Goal: Transaction & Acquisition: Purchase product/service

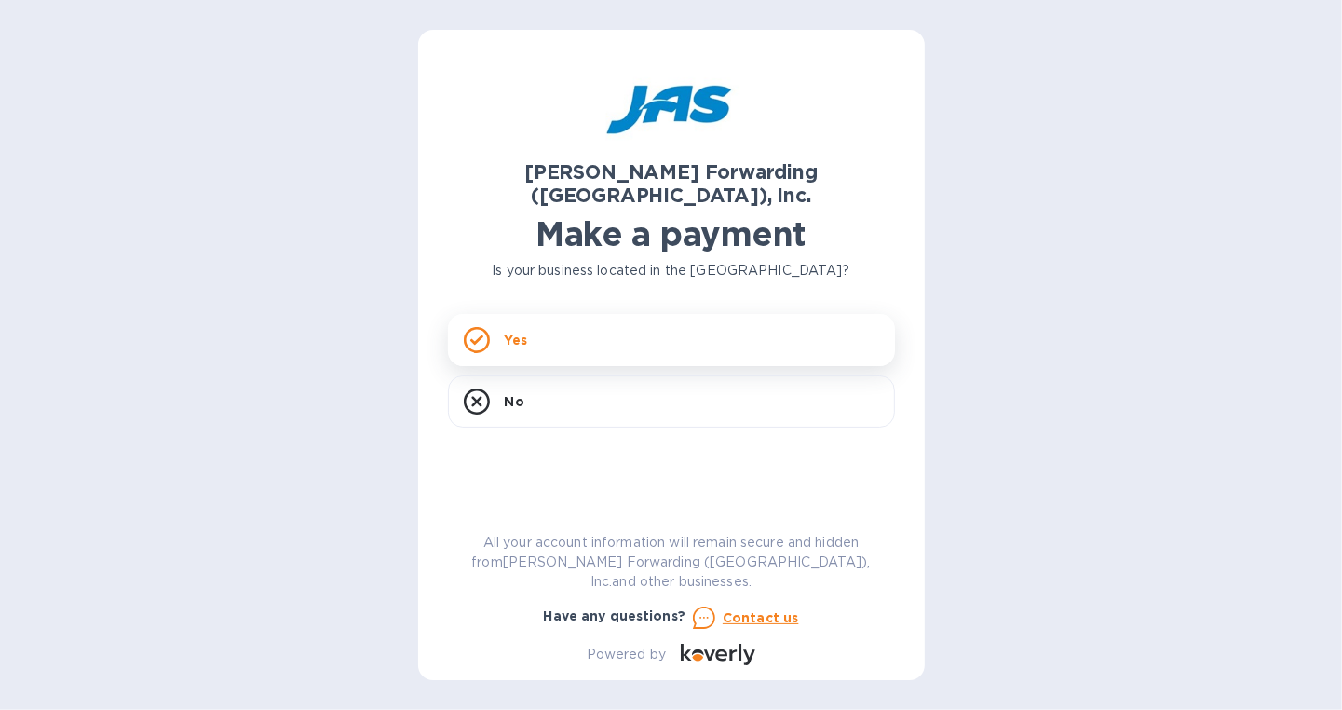
click at [558, 330] on div "Yes" at bounding box center [671, 340] width 447 height 52
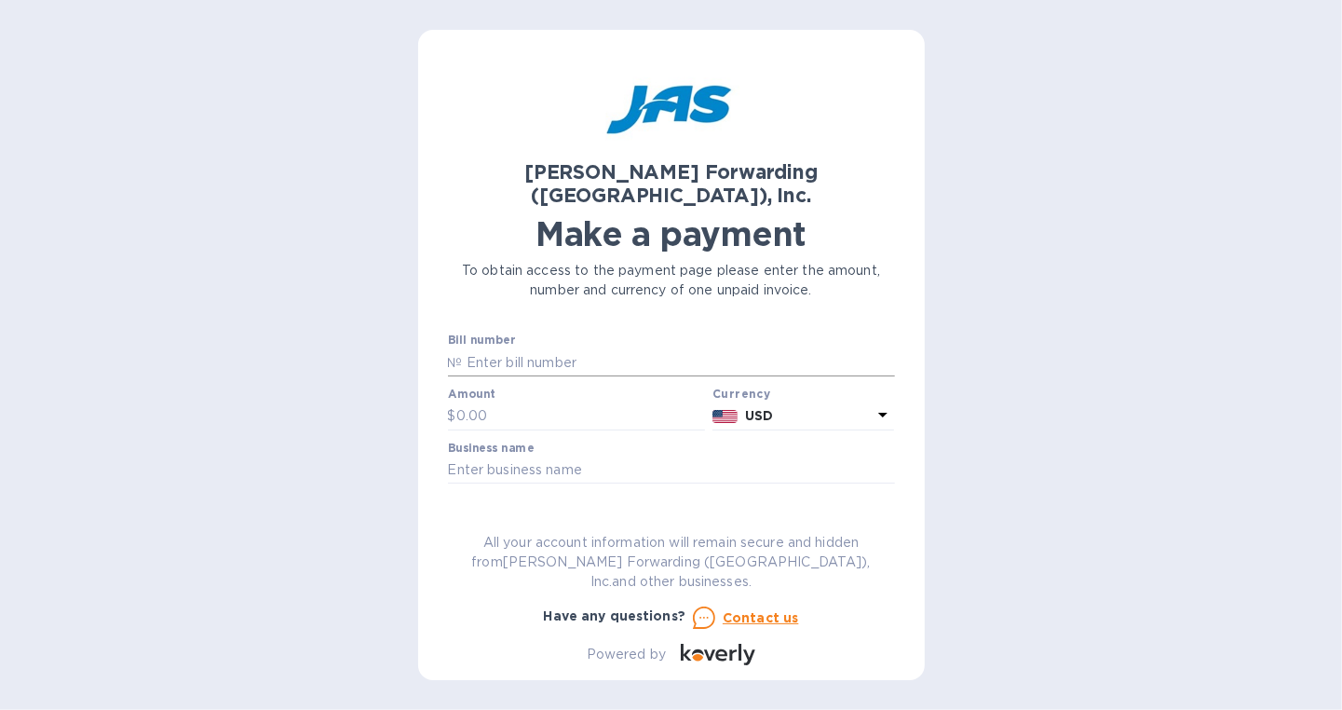
click at [526, 348] on input "text" at bounding box center [679, 362] width 432 height 28
click at [474, 357] on div "Bill number №" at bounding box center [671, 357] width 454 height 54
click at [482, 348] on input "text" at bounding box center [679, 362] width 432 height 28
type input "R"
click at [543, 402] on input "text" at bounding box center [581, 416] width 250 height 28
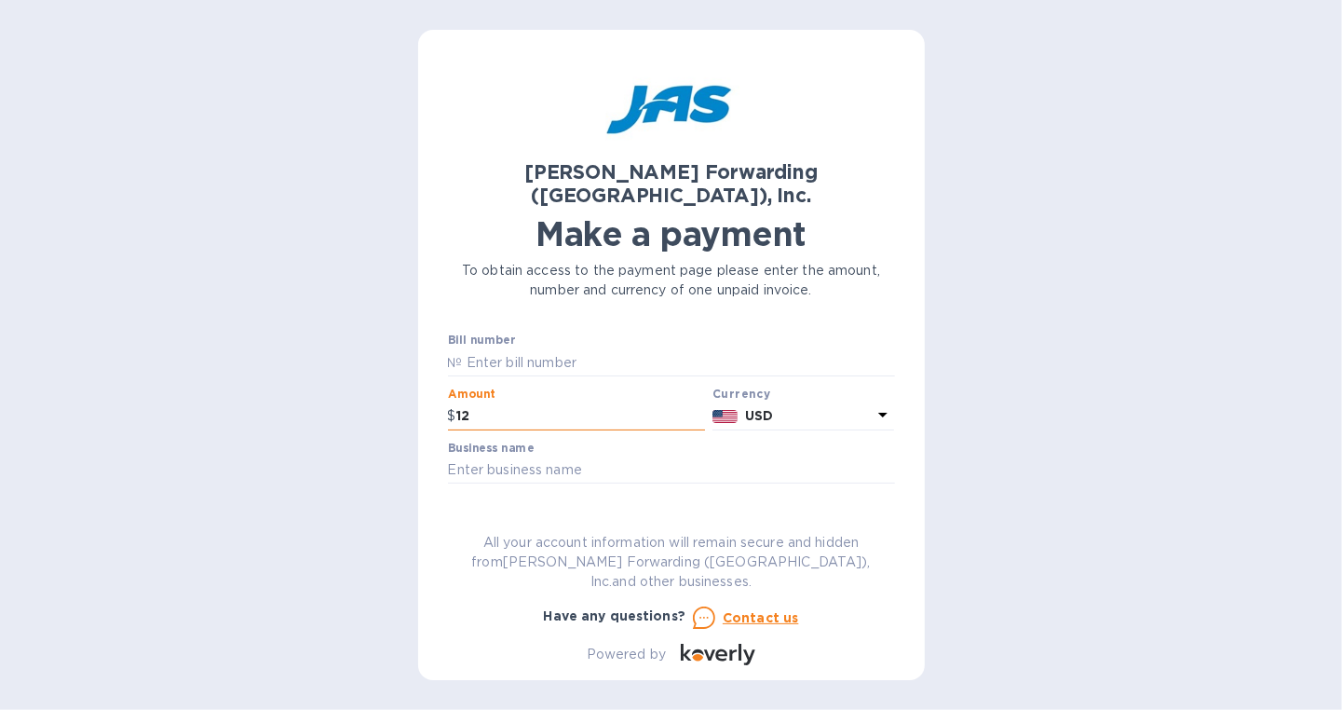
type input "1"
type input "2,382.80"
click at [556, 456] on input "text" at bounding box center [671, 470] width 447 height 28
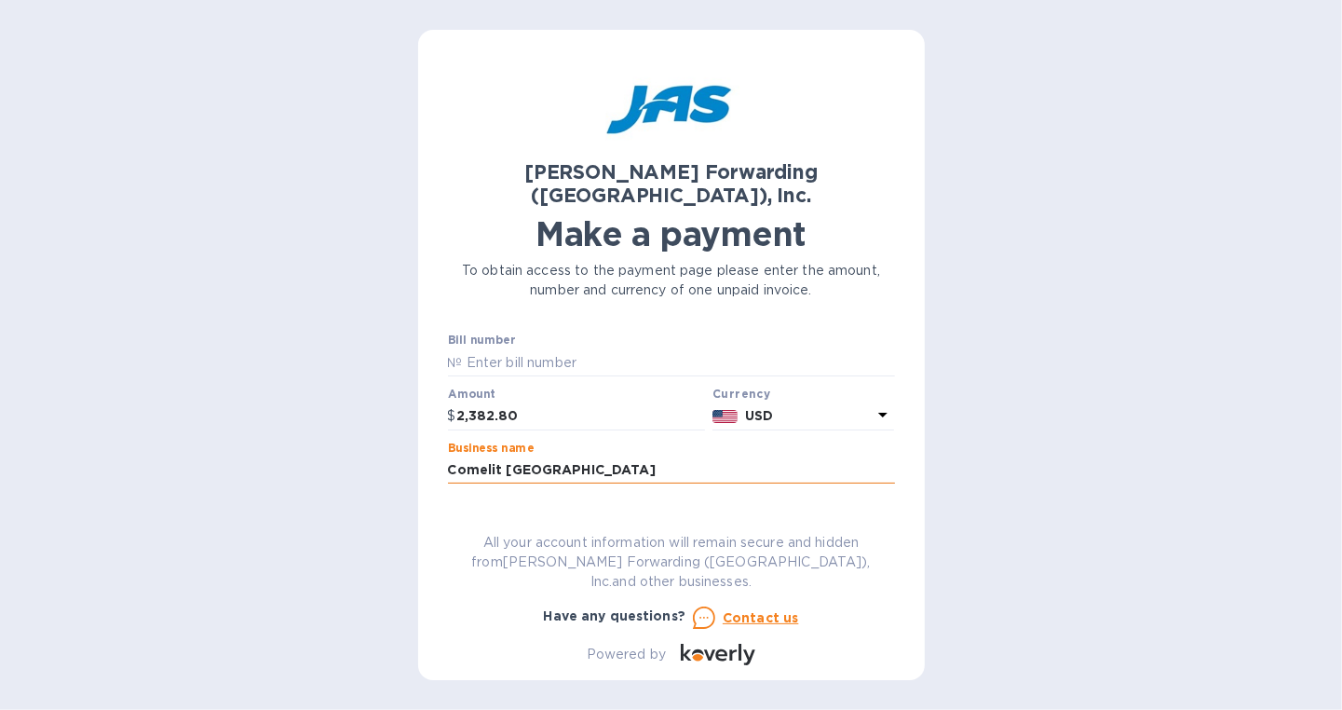
type input "Comelit [GEOGRAPHIC_DATA]"
click at [562, 509] on input "text" at bounding box center [671, 523] width 447 height 28
click at [558, 509] on input "text" at bounding box center [671, 523] width 447 height 28
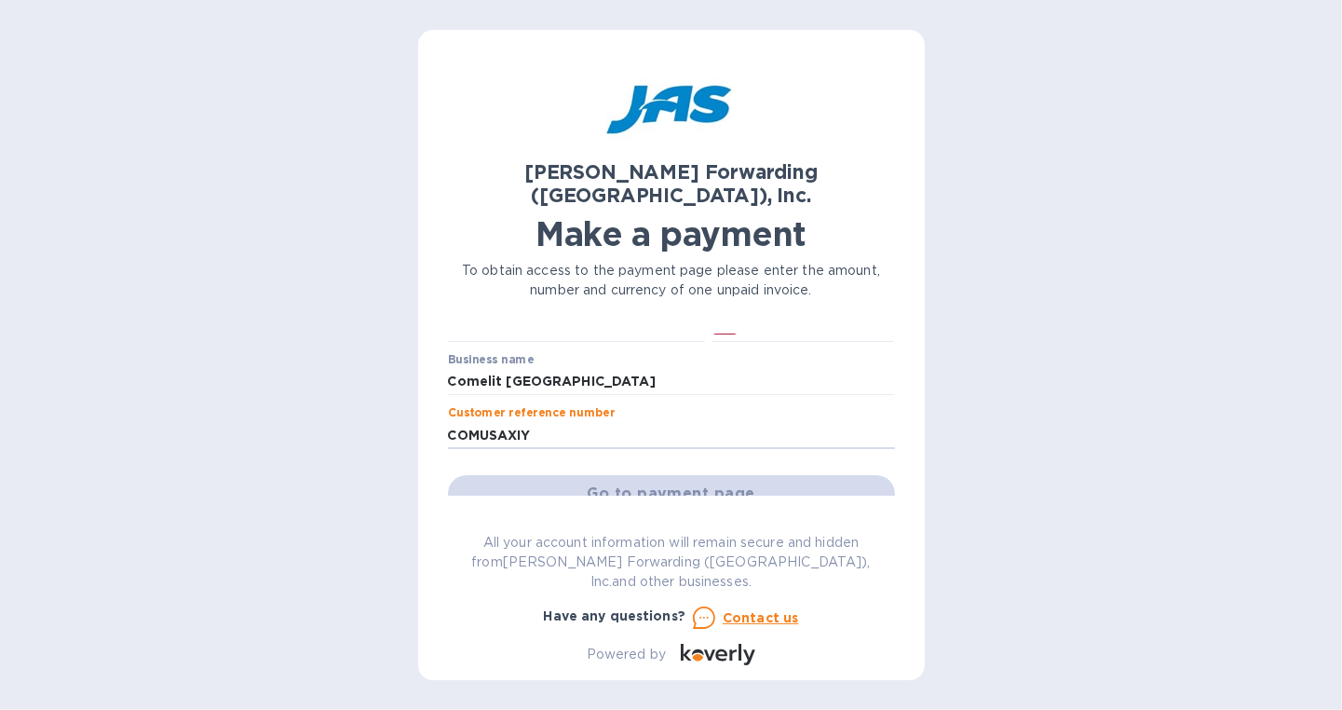
scroll to position [278, 0]
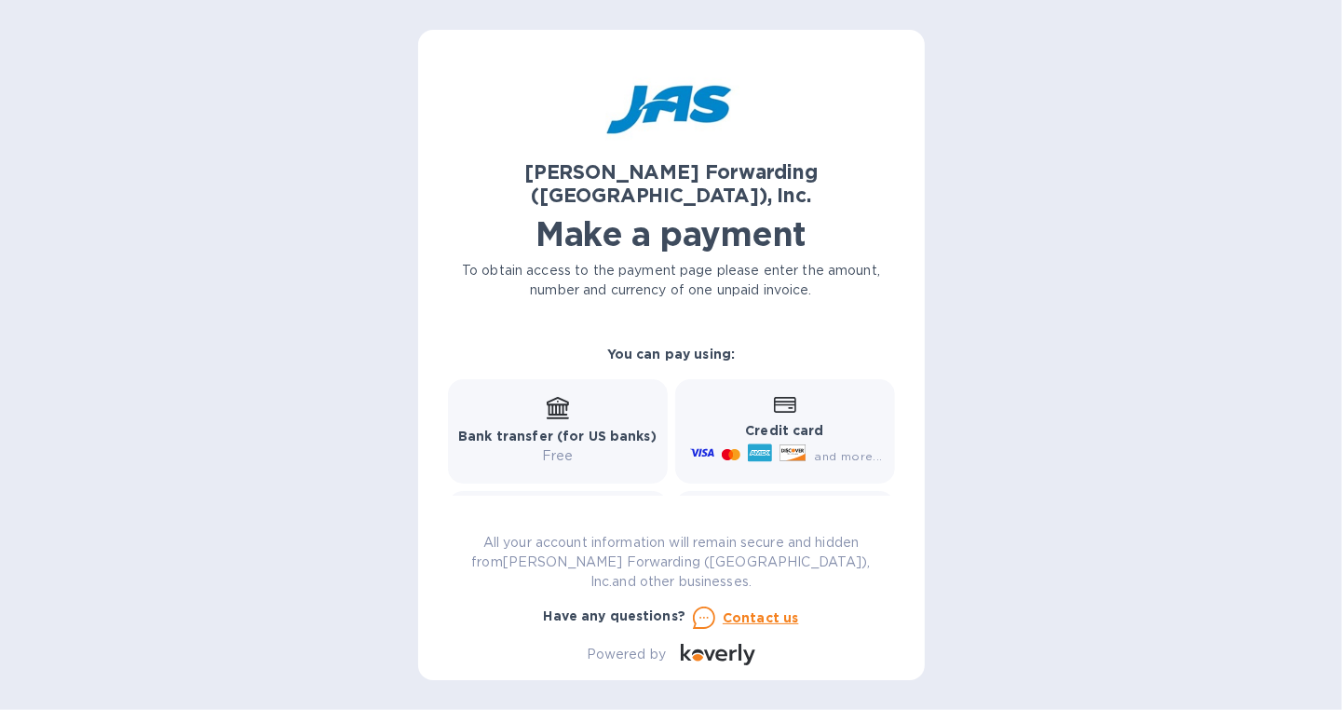
type input "COMUSAXIY"
click at [579, 428] on b "Bank transfer (for US banks)" at bounding box center [557, 435] width 198 height 15
click at [564, 428] on b "Bank transfer (for US banks)" at bounding box center [557, 435] width 198 height 15
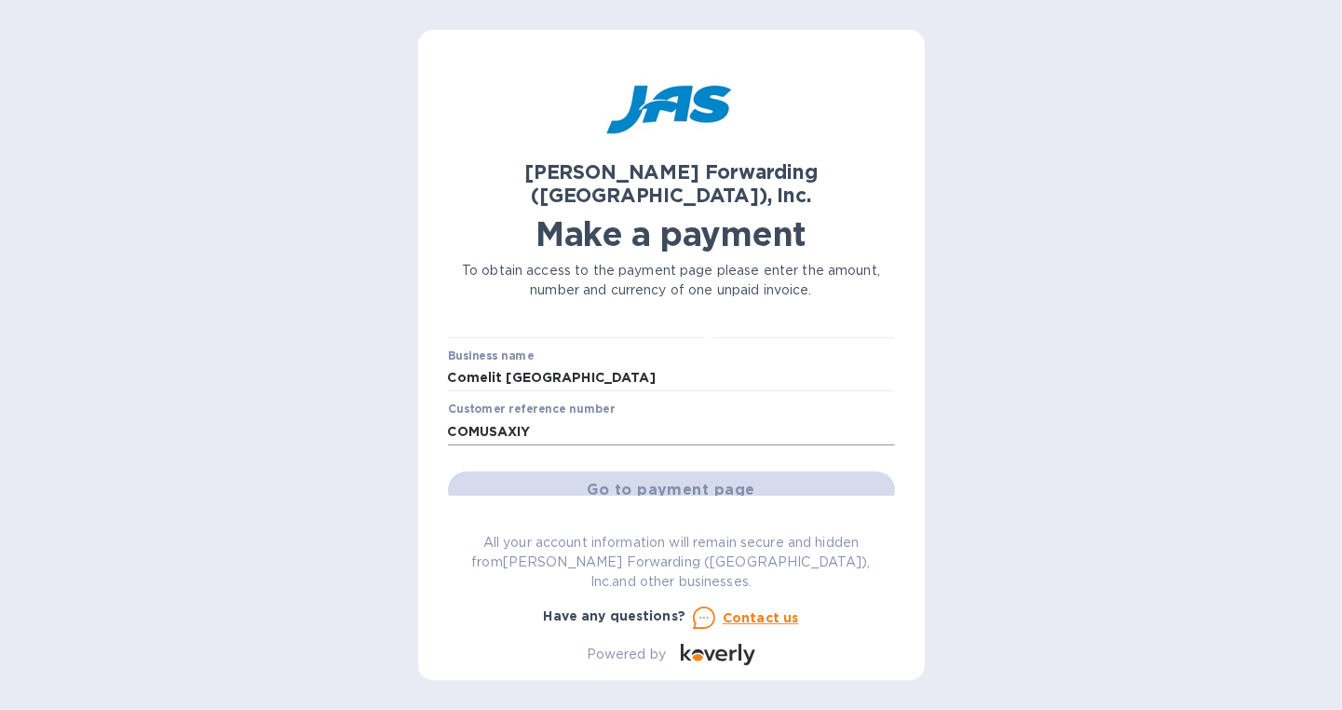
scroll to position [186, 0]
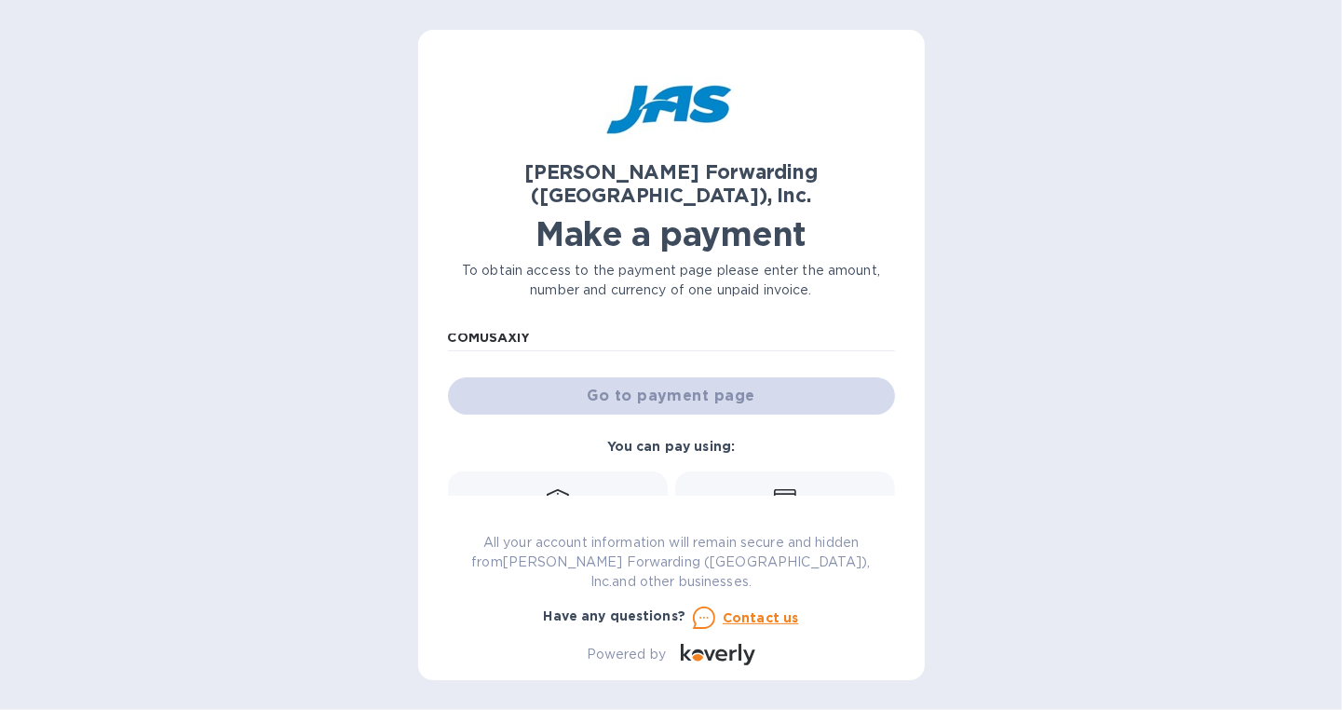
click at [635, 374] on div "Go to payment page" at bounding box center [671, 395] width 454 height 45
click at [539, 521] on b "Bank transfer (for US banks)" at bounding box center [557, 528] width 198 height 15
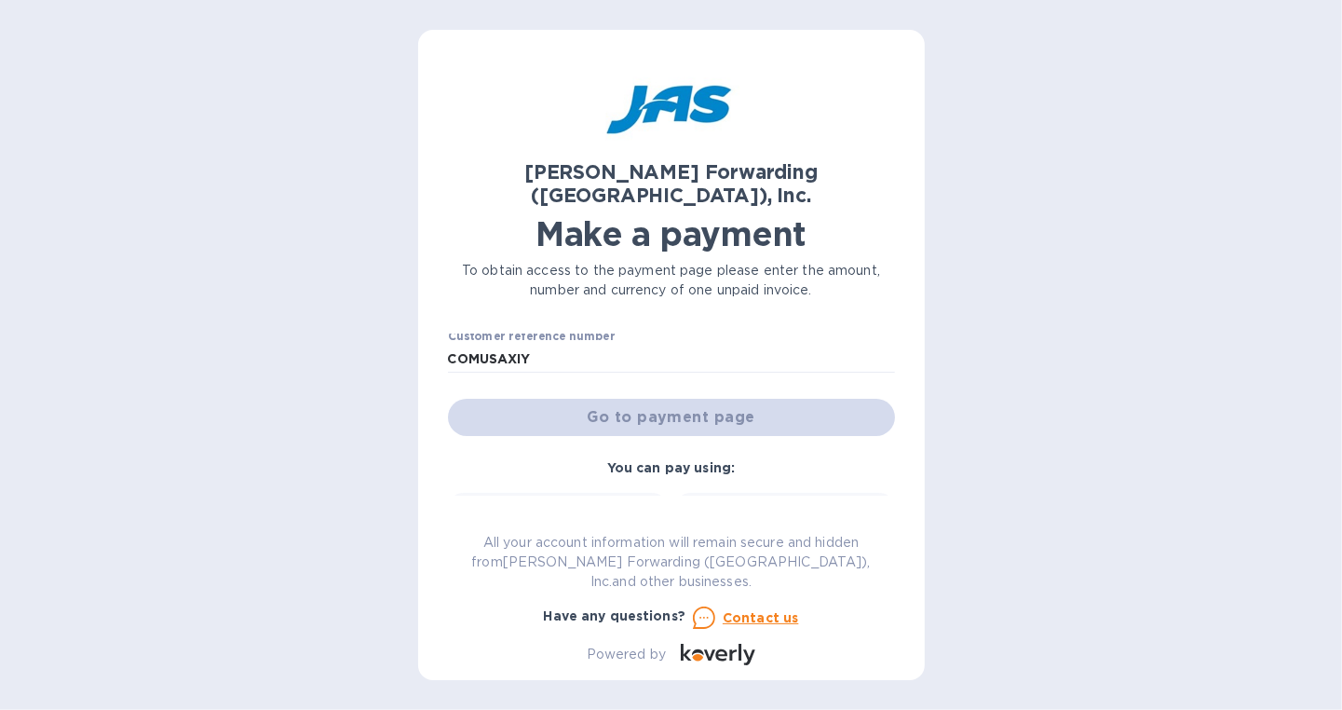
scroll to position [0, 0]
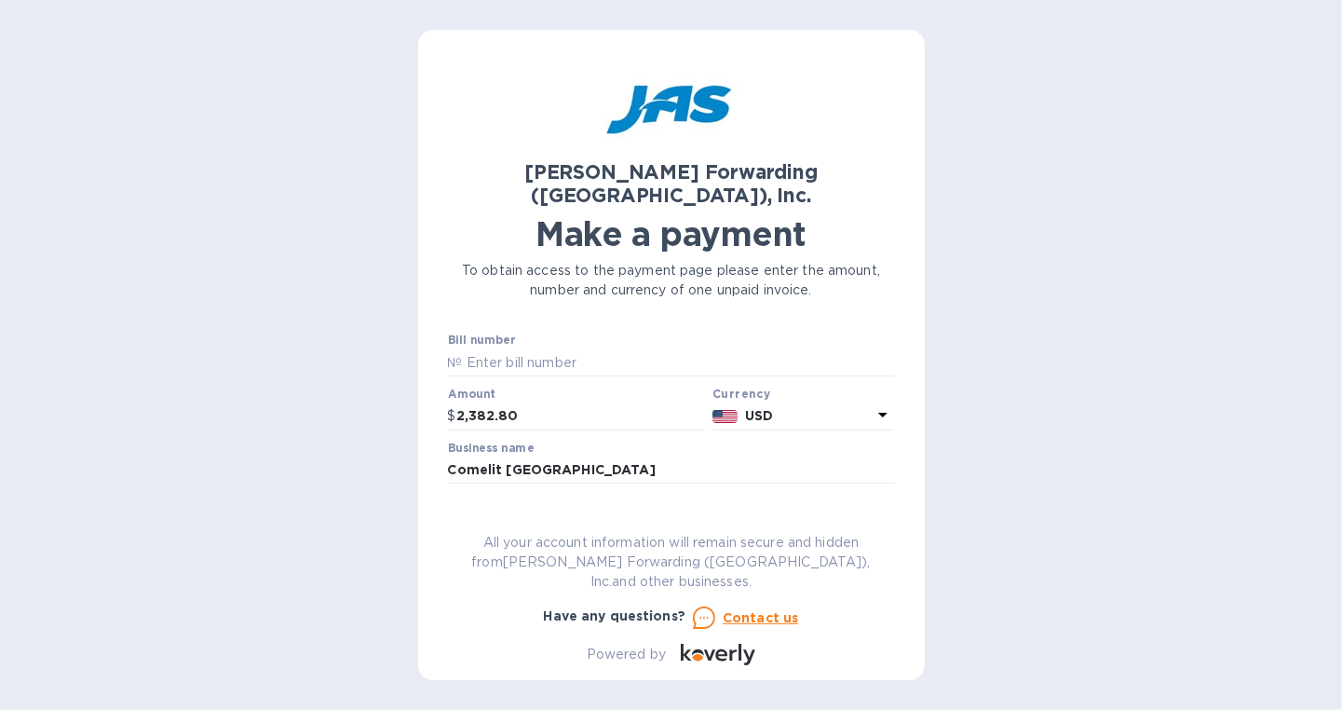
drag, startPoint x: 954, startPoint y: 464, endPoint x: 903, endPoint y: 463, distance: 50.3
click at [955, 466] on div "[PERSON_NAME] Forwarding ([GEOGRAPHIC_DATA]), Inc. Make a payment To obtain acc…" at bounding box center [671, 355] width 1342 height 710
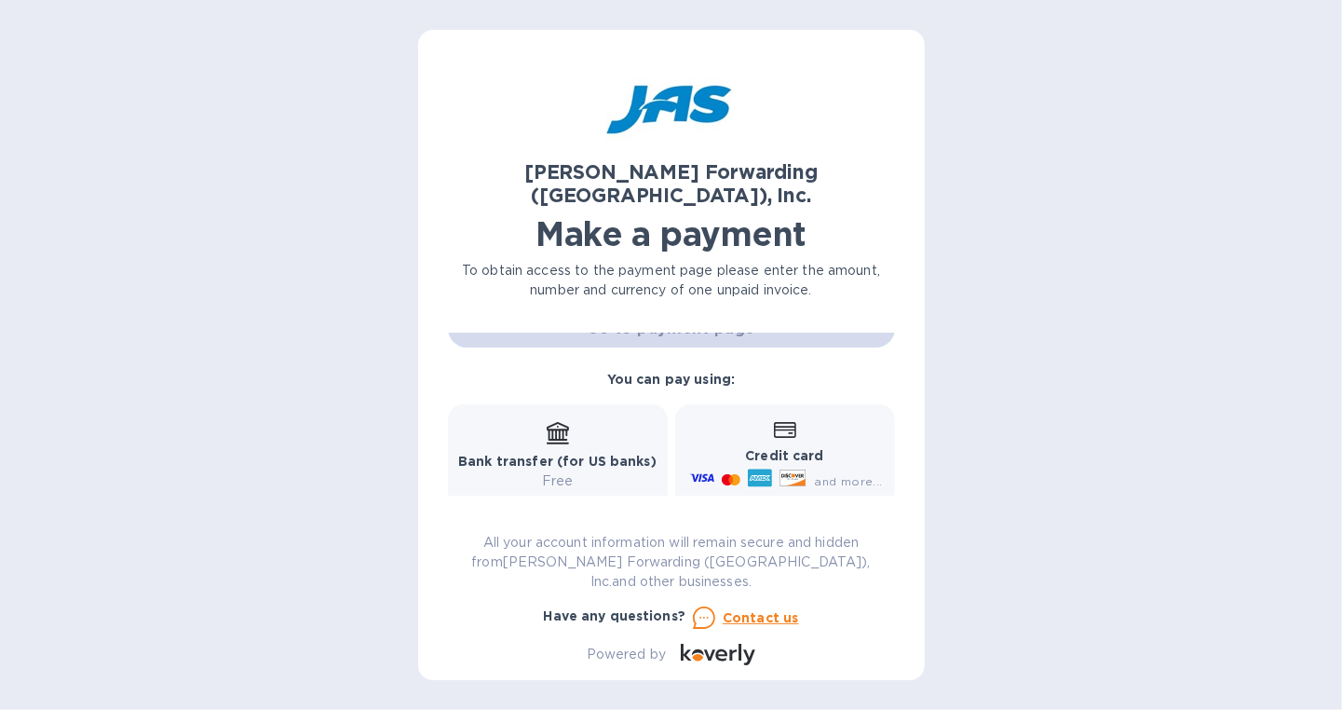
scroll to position [345, 0]
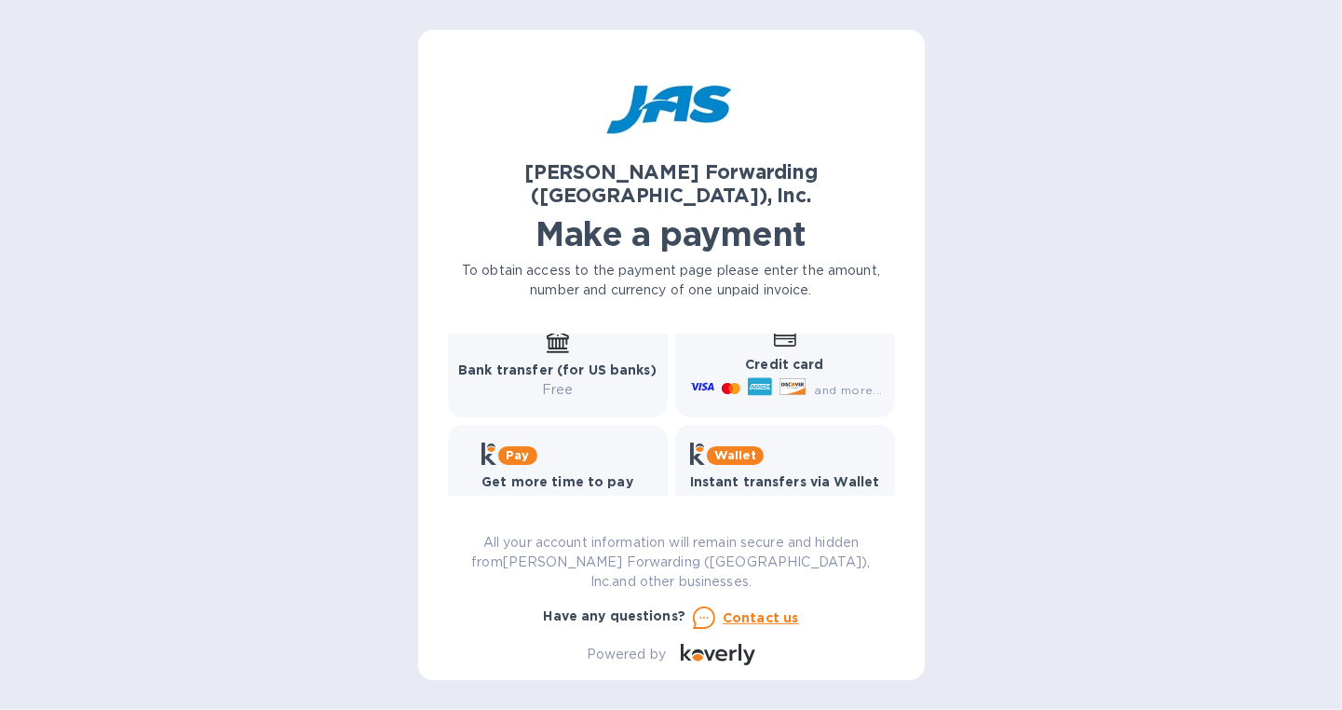
click at [556, 362] on b "Bank transfer (for US banks)" at bounding box center [557, 369] width 198 height 15
click at [554, 362] on b "Bank transfer (for US banks)" at bounding box center [557, 369] width 198 height 15
click at [545, 362] on b "Bank transfer (for US banks)" at bounding box center [557, 369] width 198 height 15
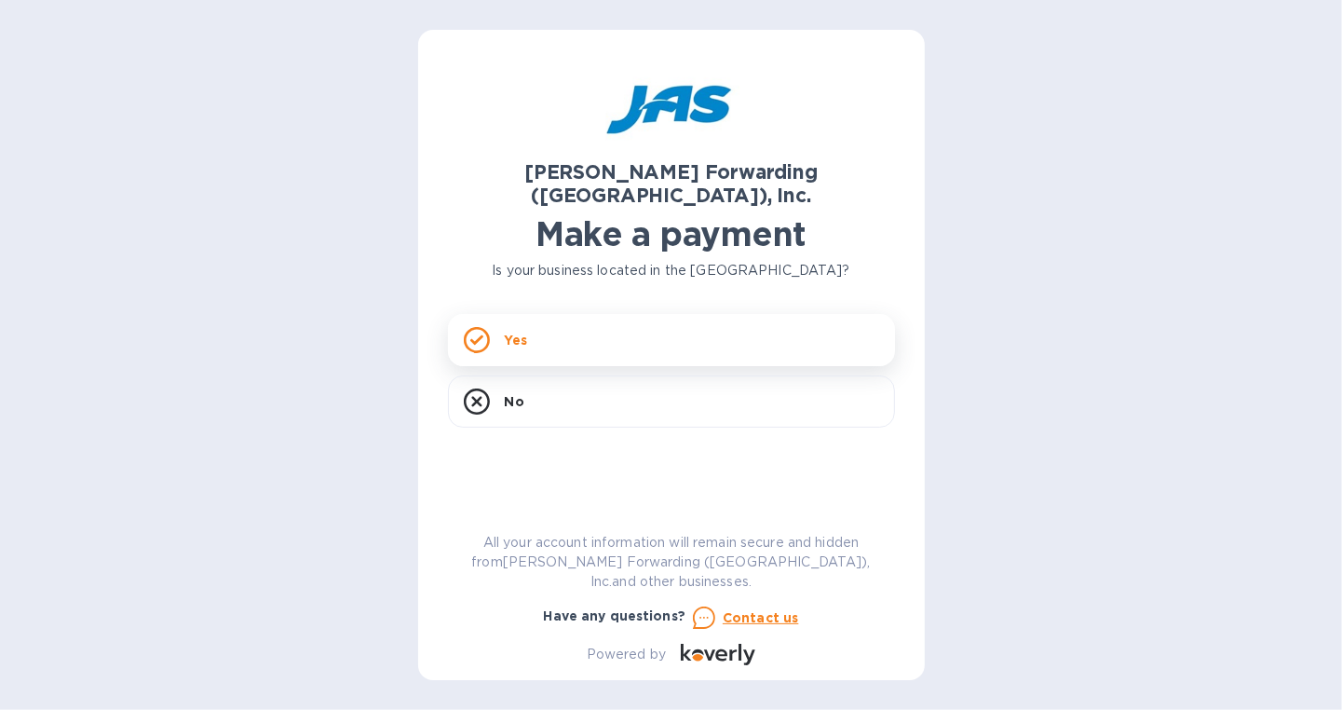
click at [619, 318] on div "Yes" at bounding box center [671, 340] width 447 height 52
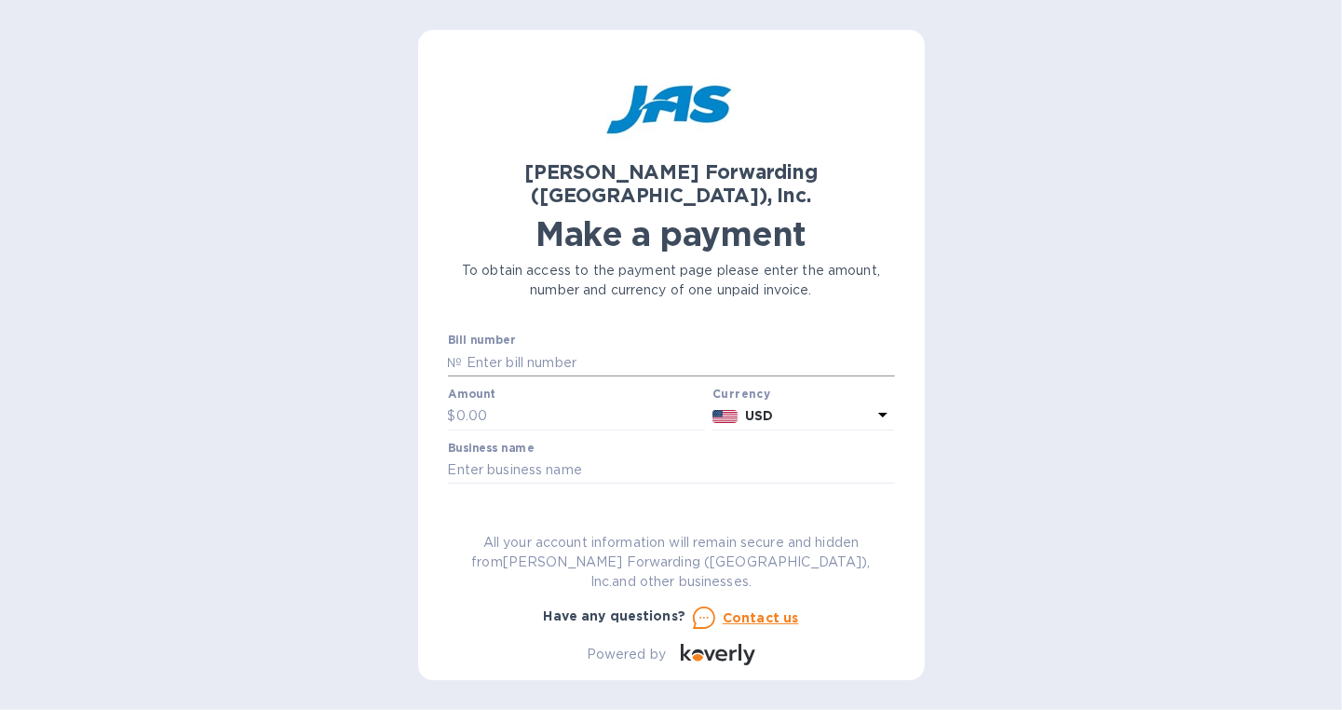
click at [525, 348] on input "text" at bounding box center [679, 362] width 432 height 28
click at [495, 402] on input "text" at bounding box center [581, 416] width 250 height 28
click at [502, 348] on input "text" at bounding box center [679, 362] width 432 height 28
click at [482, 402] on input "text" at bounding box center [581, 416] width 250 height 28
type input "2,382.80"
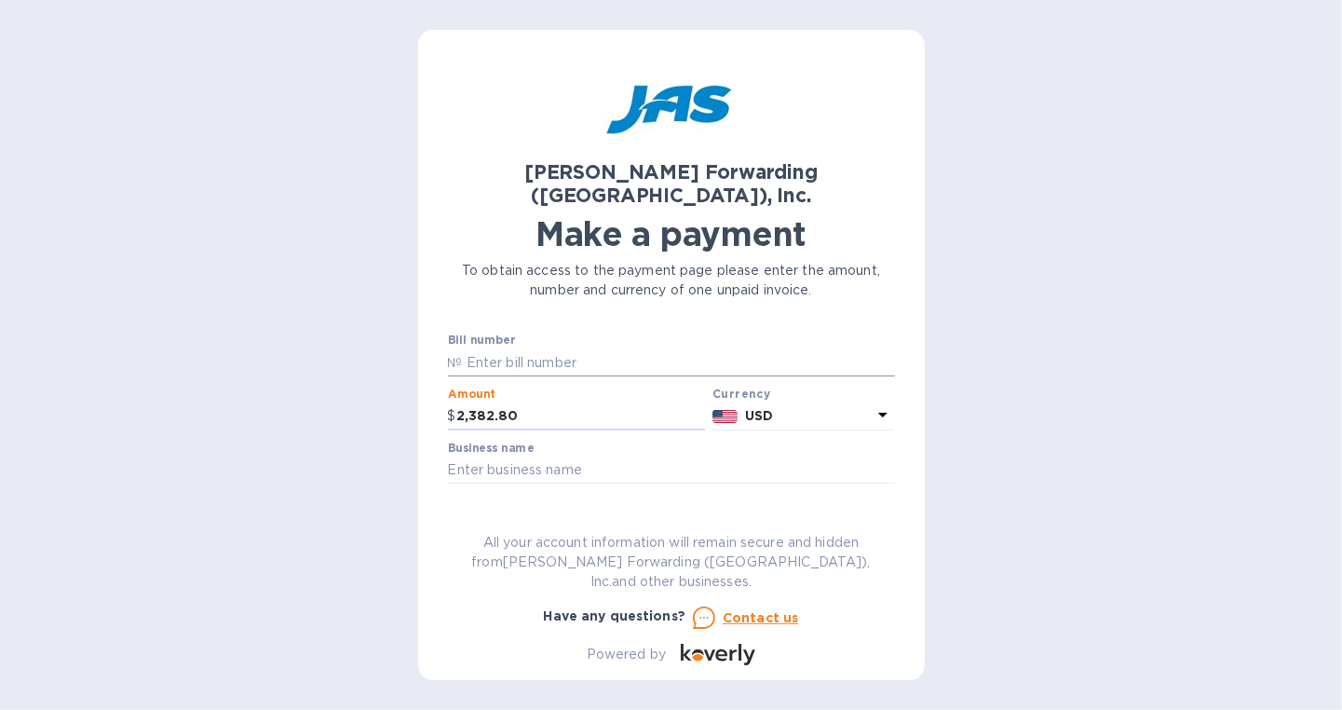
click at [480, 348] on input "text" at bounding box center [679, 362] width 432 height 28
paste input "US-AR-Remittance@jas.com*"
drag, startPoint x: 427, startPoint y: 325, endPoint x: 388, endPoint y: 315, distance: 39.5
click at [388, 315] on div "JAS Forwarding (USA), Inc. Make a payment To obtain access to the payment page …" at bounding box center [671, 355] width 1342 height 710
type input "REMITTANCE IN THE EMAIL"
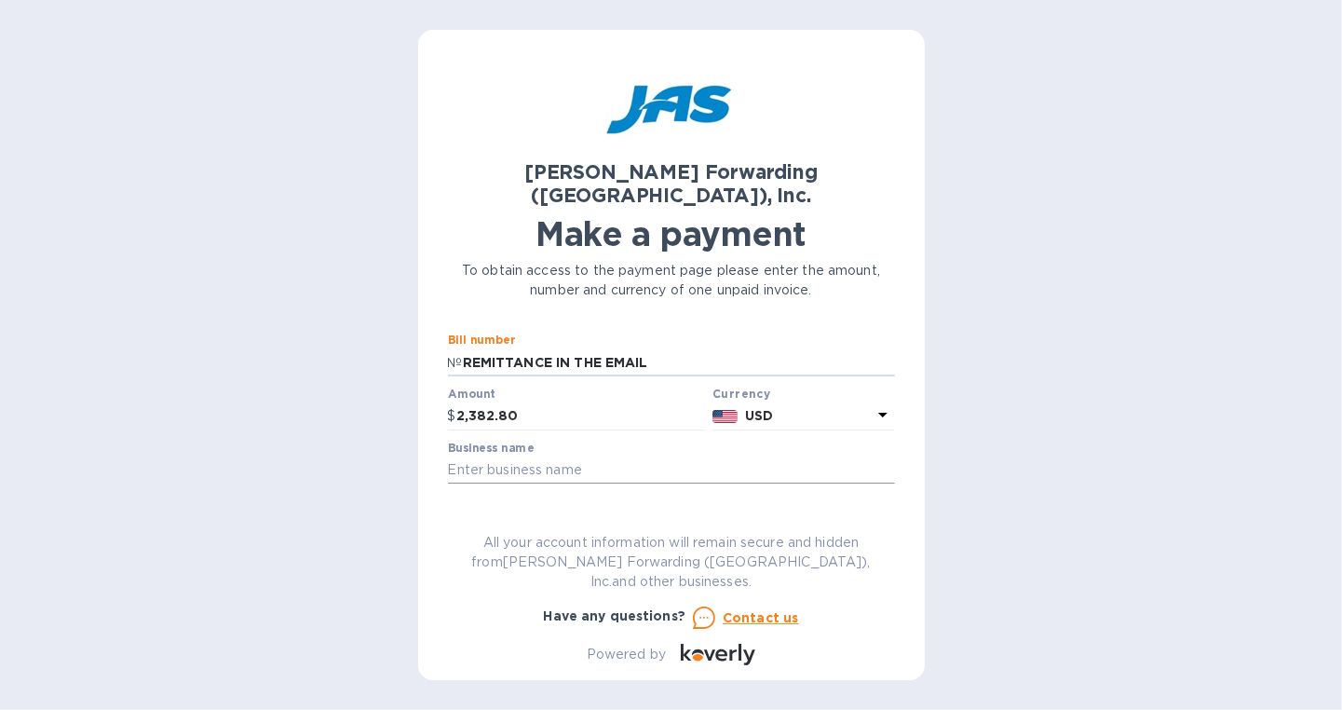
click at [488, 456] on input "text" at bounding box center [671, 470] width 447 height 28
type input "c"
type input "COMELIT USA"
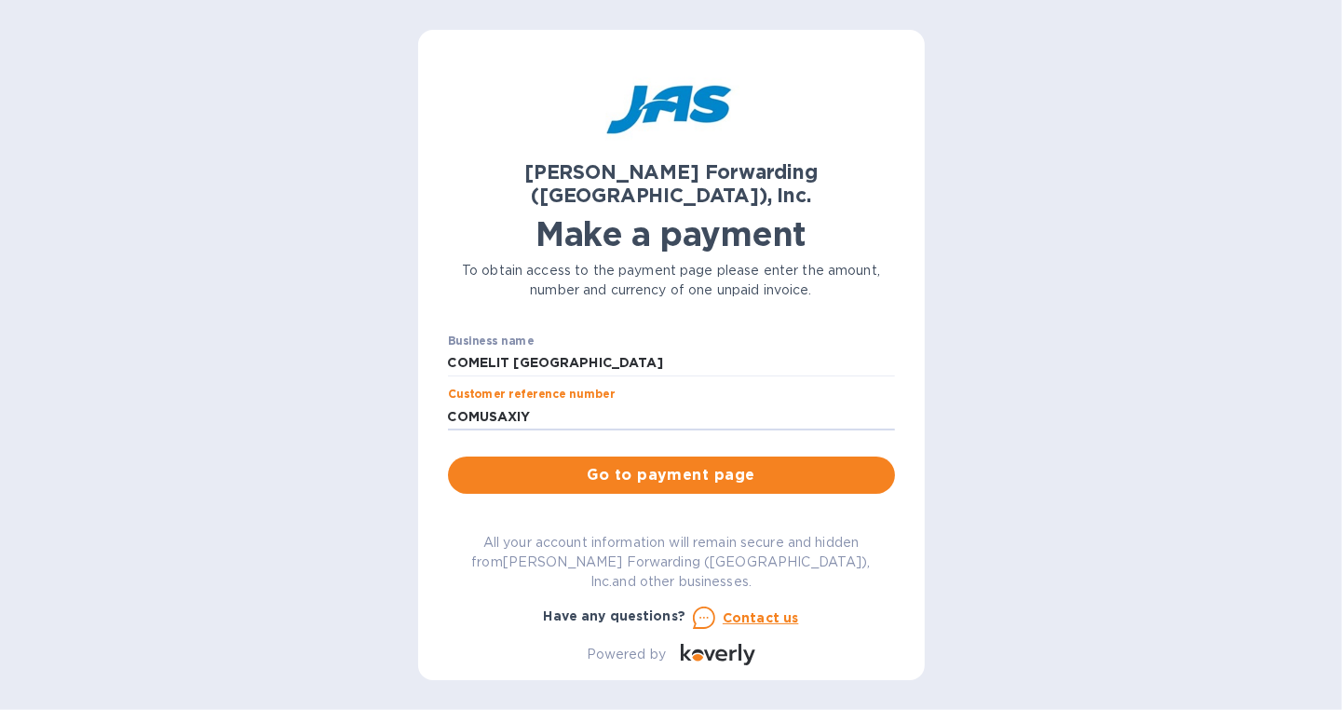
scroll to position [186, 0]
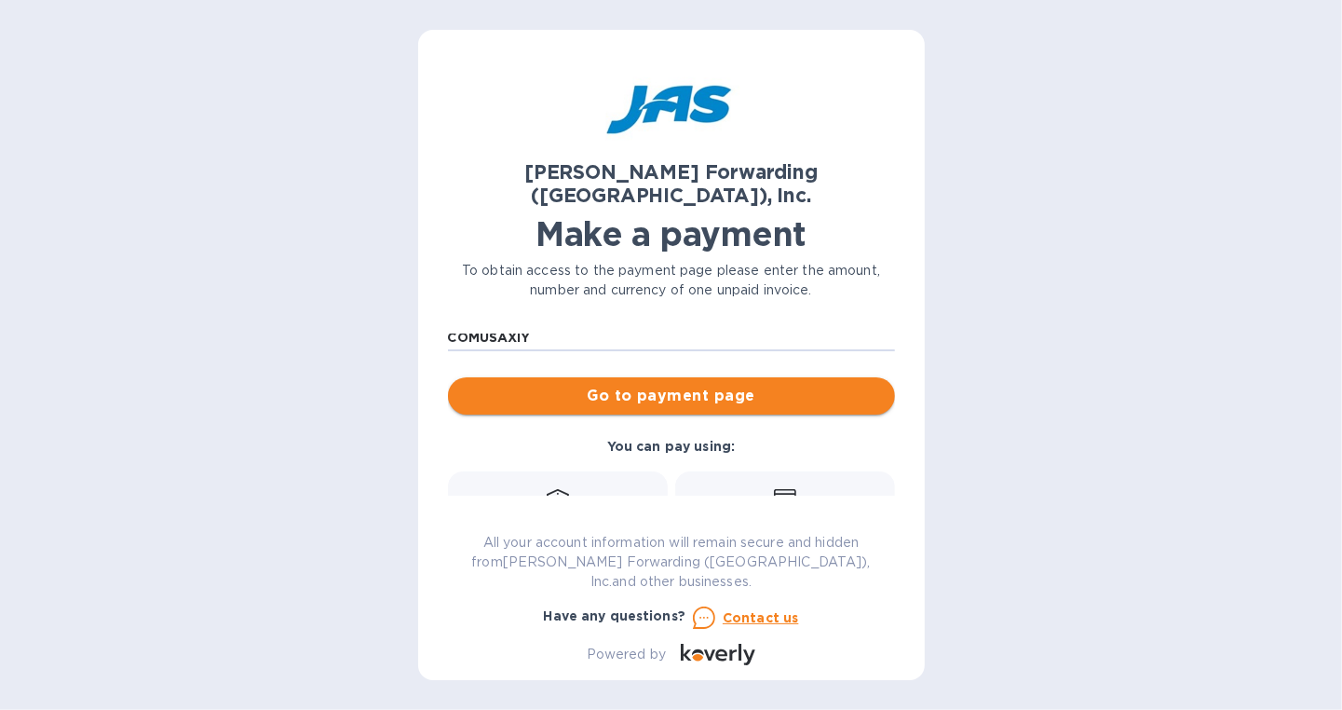
type input "COMUSAXIY"
click at [675, 385] on span "Go to payment page" at bounding box center [671, 396] width 417 height 22
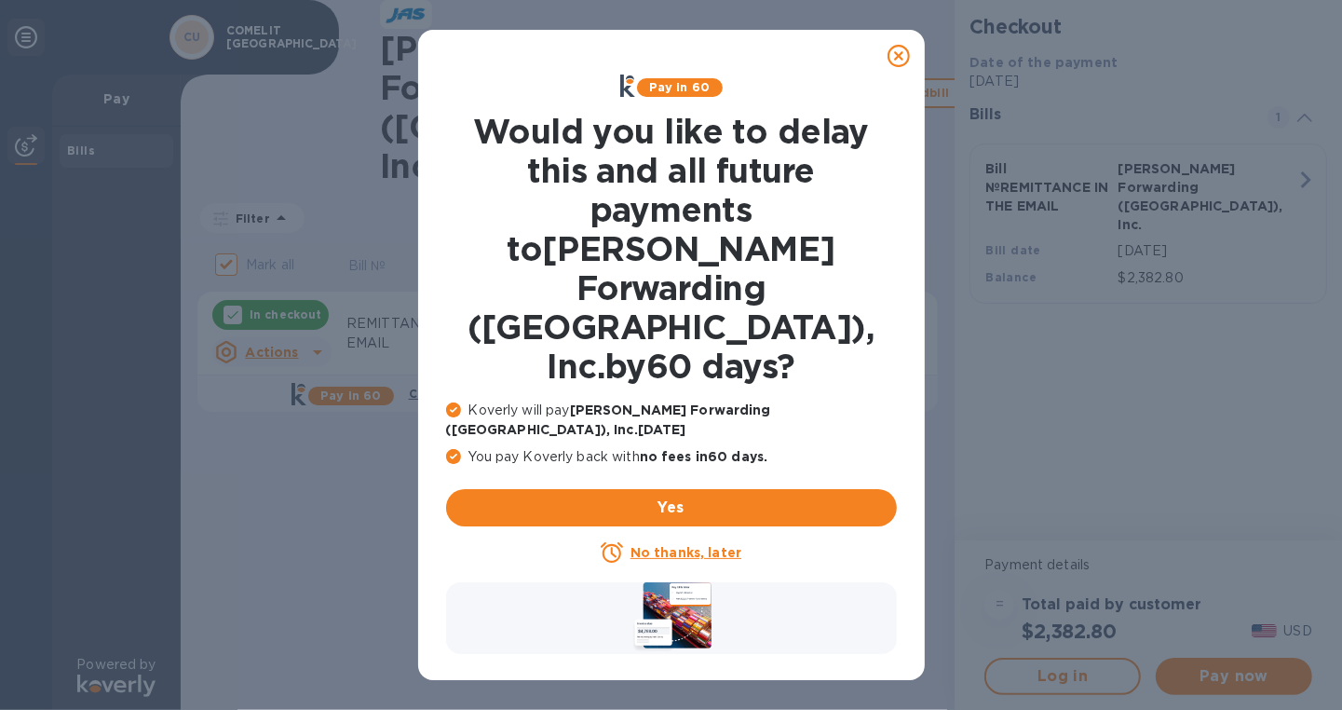
click at [894, 57] on icon at bounding box center [898, 56] width 22 height 22
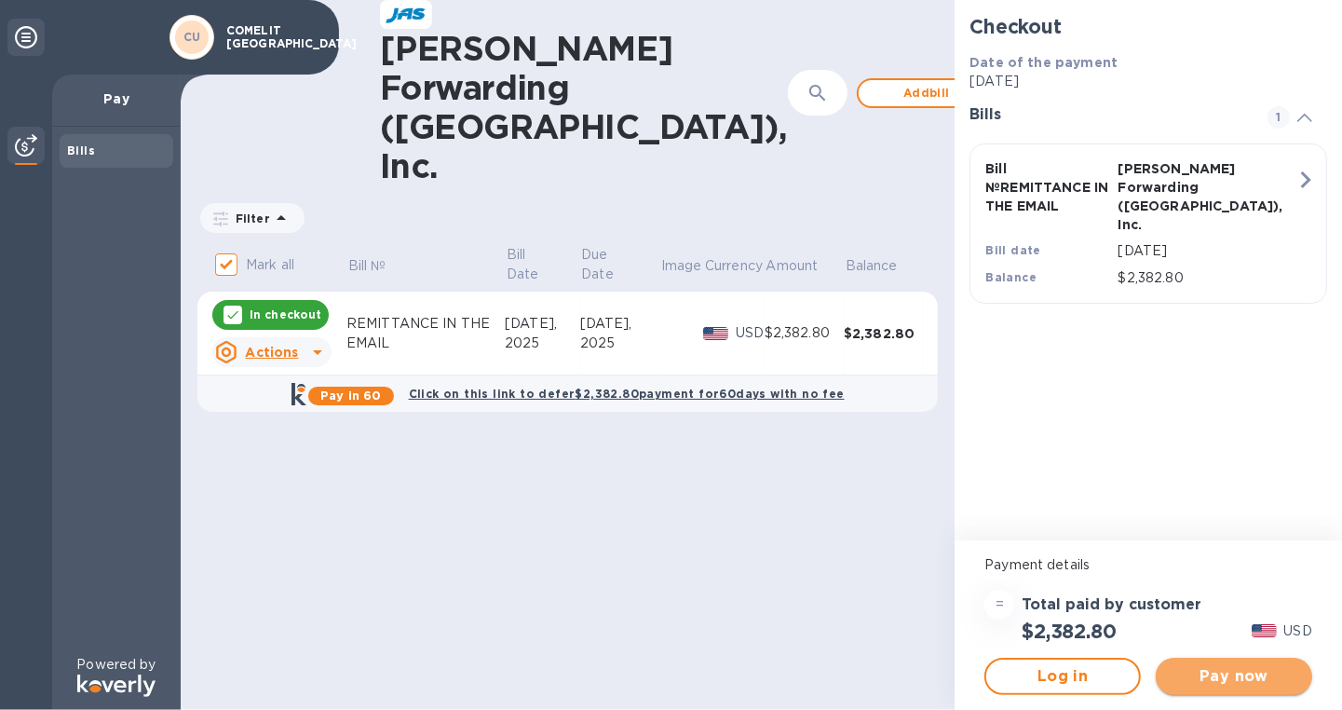
click at [1215, 680] on span "Pay now" at bounding box center [1234, 676] width 127 height 22
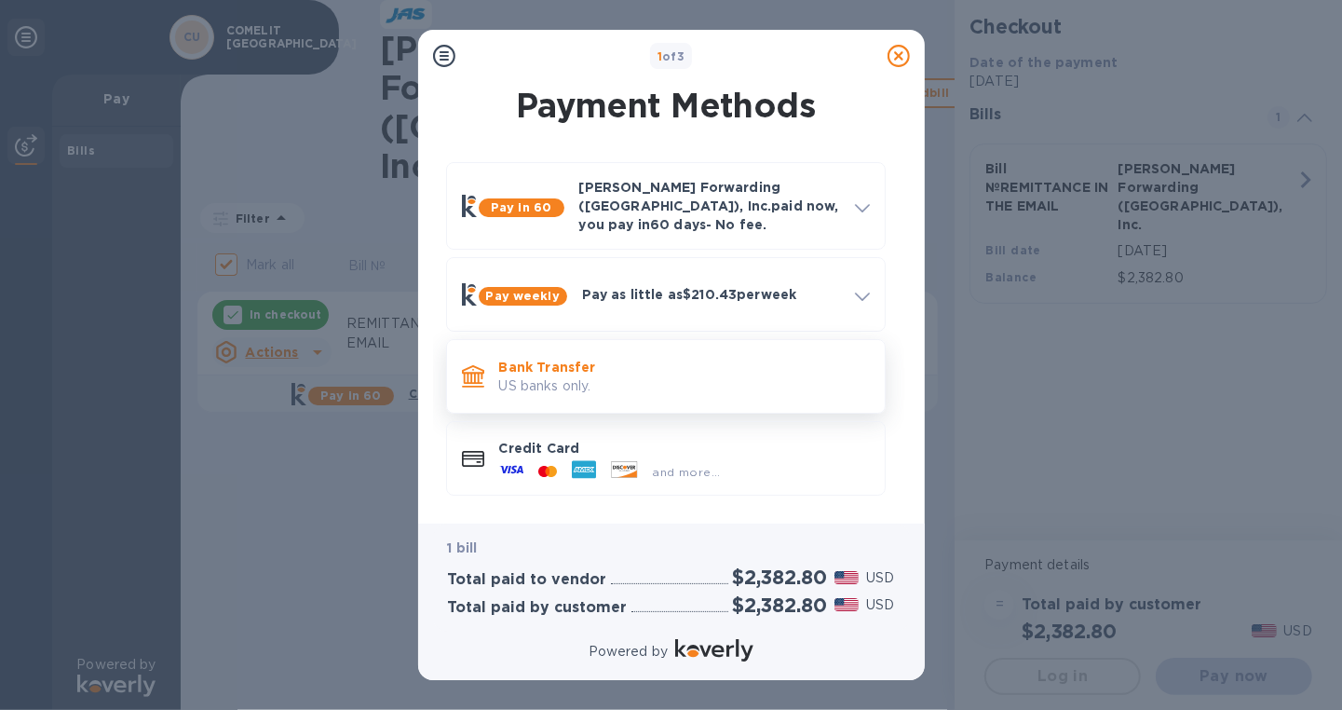
click at [673, 358] on p "Bank Transfer" at bounding box center [684, 367] width 371 height 19
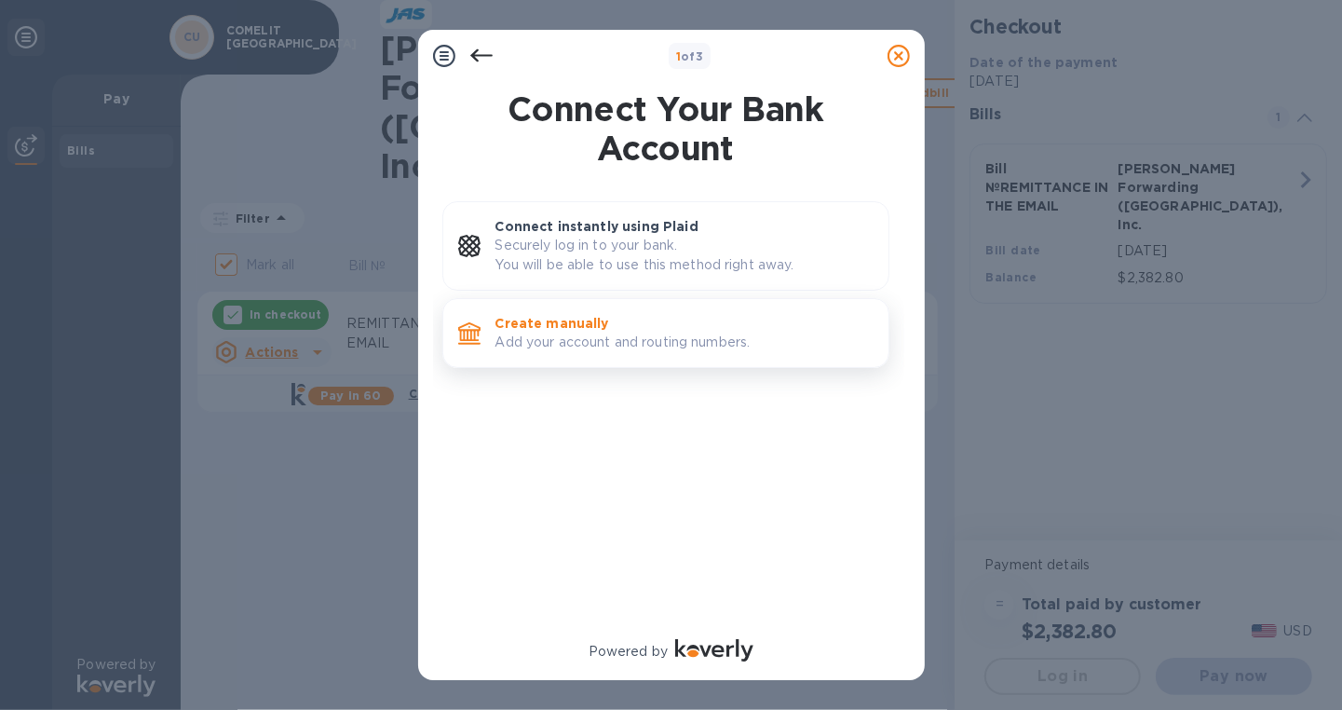
click at [644, 343] on p "Add your account and routing numbers." at bounding box center [684, 342] width 378 height 20
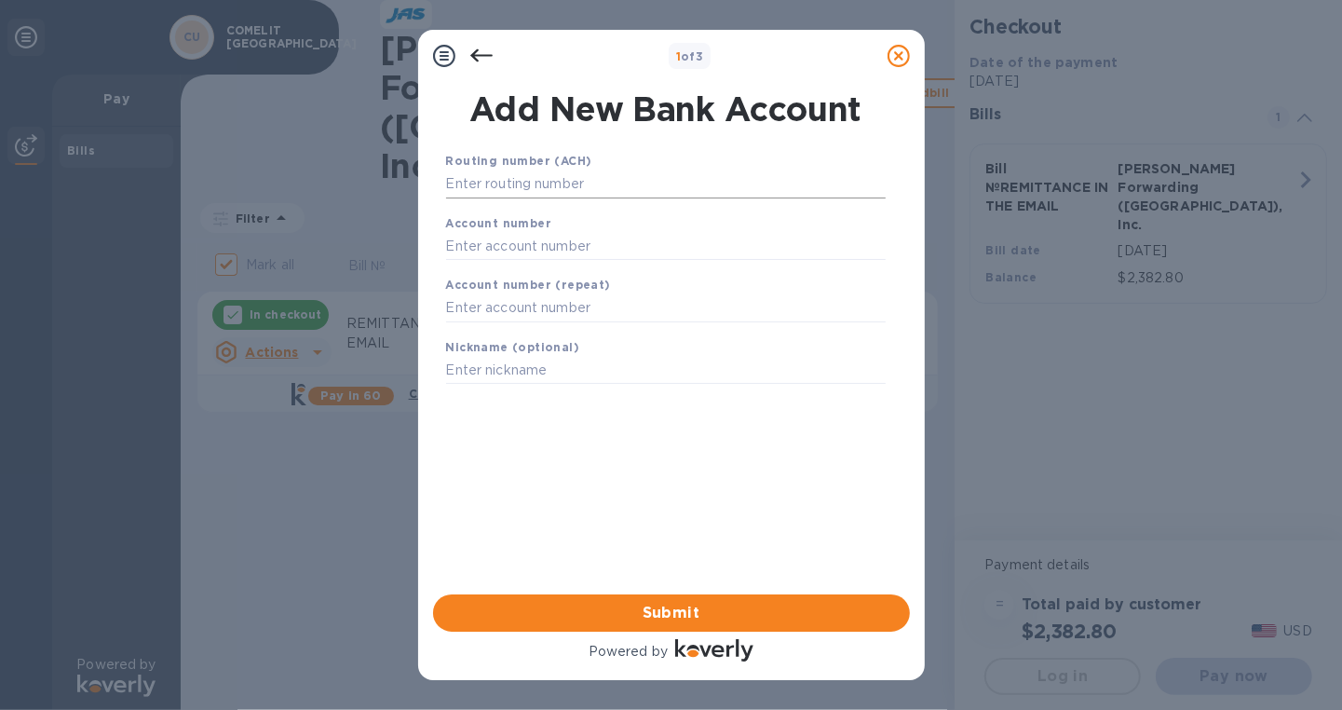
click at [535, 188] on input "text" at bounding box center [666, 184] width 440 height 28
click at [449, 429] on div "Routing number (ACH) Account number Account number (repeat) Nickname (optional)…" at bounding box center [665, 348] width 477 height 425
click at [647, 183] on input "text" at bounding box center [666, 184] width 440 height 28
paste input "121000358"
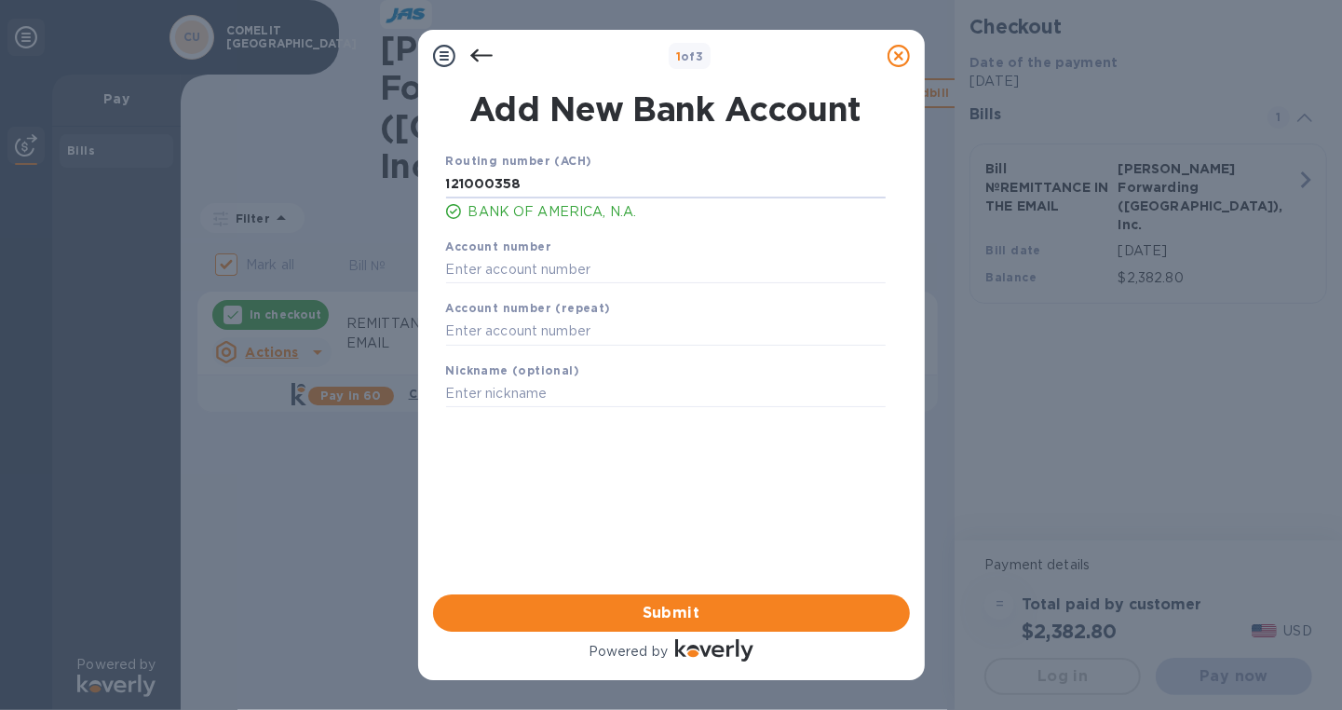
type input "121000358"
click at [565, 269] on input "text" at bounding box center [666, 269] width 440 height 28
paste input "325088785006"
type input "325088785006"
click at [528, 340] on input "text" at bounding box center [666, 332] width 440 height 28
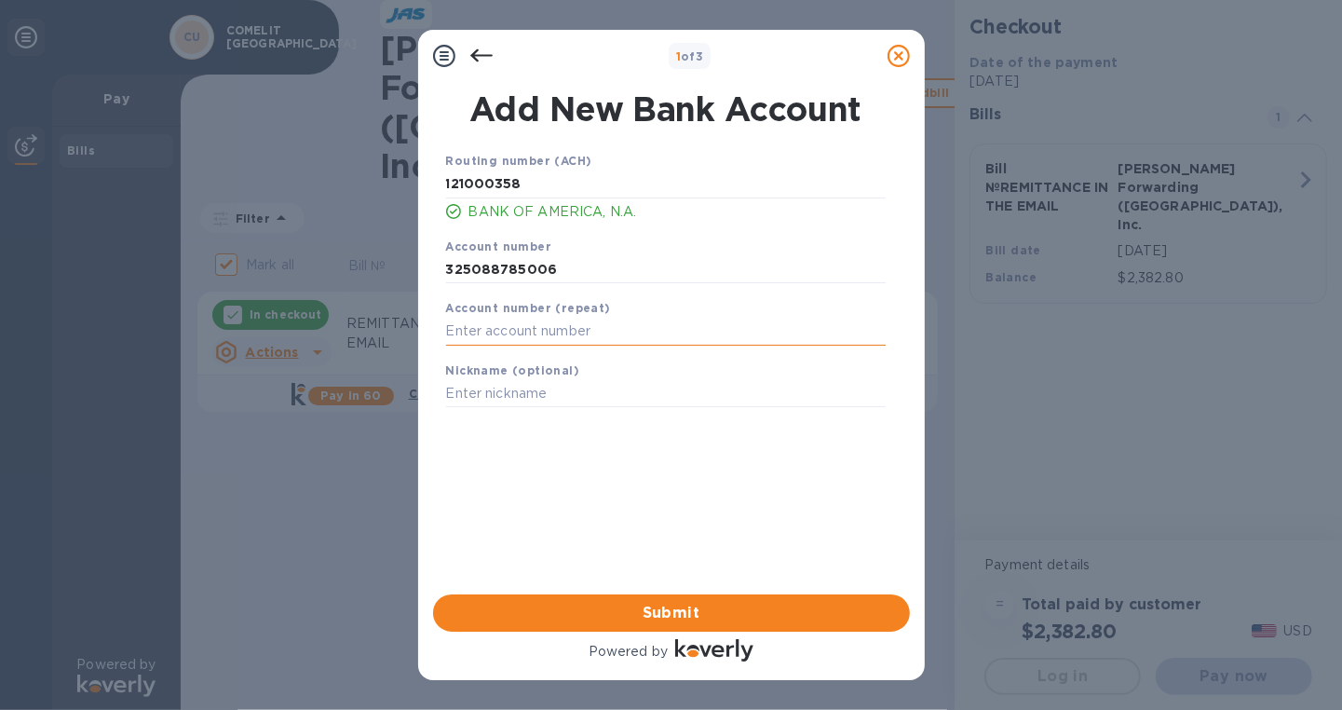
paste input "325088785006"
type input "325088785006"
click at [534, 397] on input "text" at bounding box center [666, 394] width 440 height 28
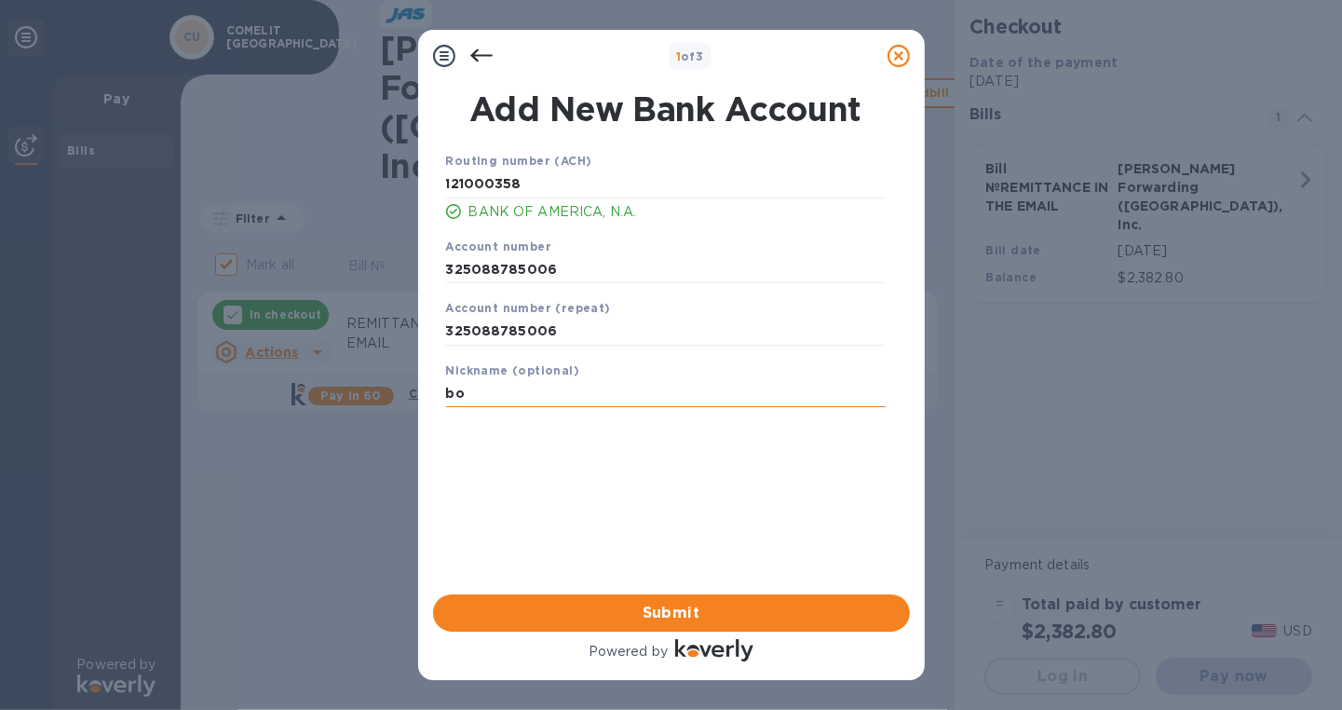
type input "b"
type input "BOA"
click at [773, 612] on span "Submit" at bounding box center [671, 613] width 447 height 22
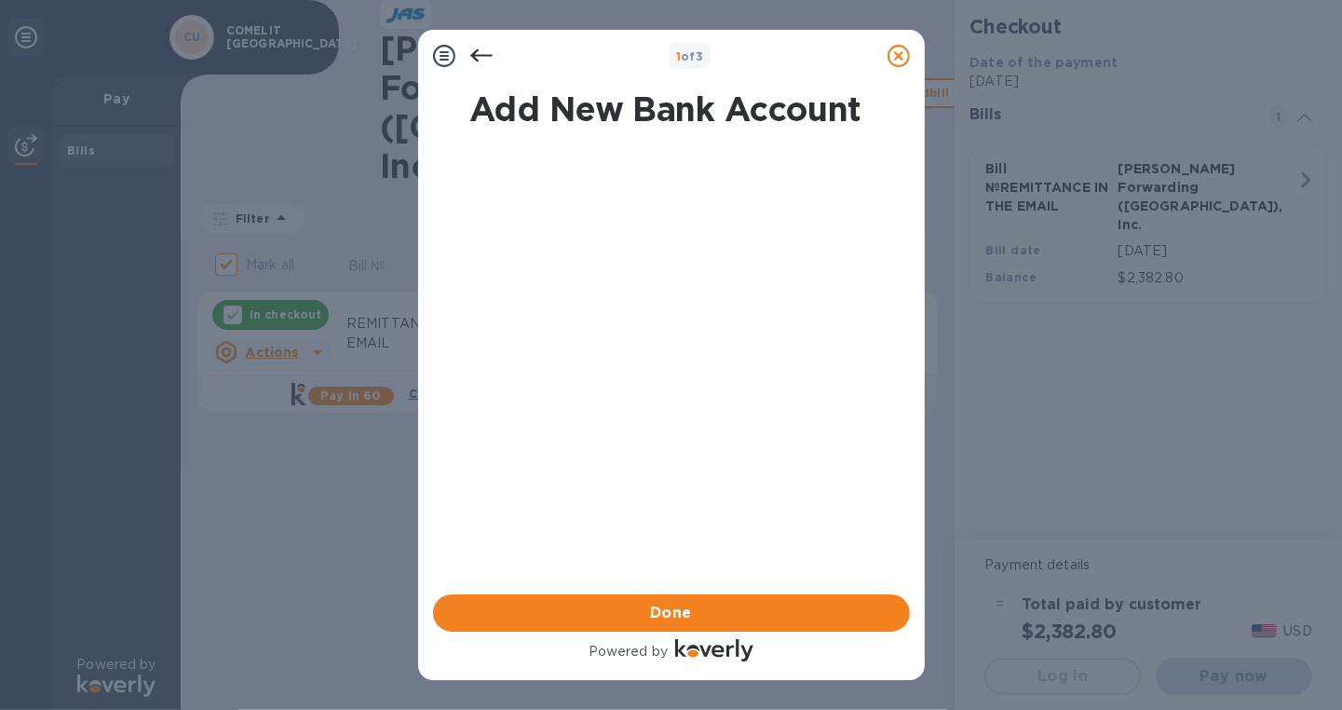
click at [773, 609] on span "Done" at bounding box center [671, 613] width 447 height 22
